Goal: Navigation & Orientation: Understand site structure

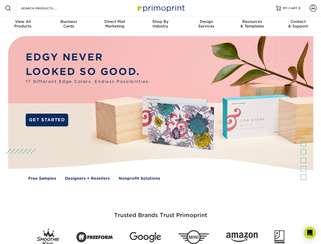
click at [160, 122] on img at bounding box center [161, 112] width 318 height 159
click at [8, 8] on span at bounding box center [8, 8] width 6 height 6
click at [313, 8] on span at bounding box center [312, 8] width 7 height 7
click at [23, 24] on div "View All Products" at bounding box center [23, 23] width 46 height 9
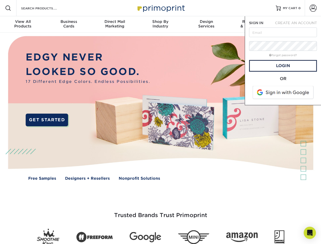
click at [69, 24] on div "Business Cards" at bounding box center [69, 23] width 46 height 9
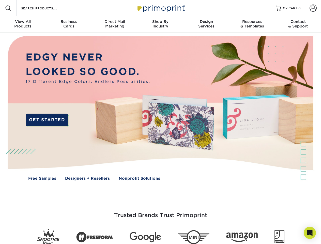
click at [115, 24] on div "Direct Mail Marketing" at bounding box center [115, 23] width 46 height 9
click at [160, 24] on div "Shop By Industry" at bounding box center [160, 23] width 46 height 9
click at [206, 24] on div "Design Services" at bounding box center [206, 23] width 46 height 9
click at [252, 24] on div "Resources & Templates" at bounding box center [252, 23] width 46 height 9
click at [298, 24] on div "Contact & Support" at bounding box center [298, 23] width 46 height 9
